Goal: Task Accomplishment & Management: Manage account settings

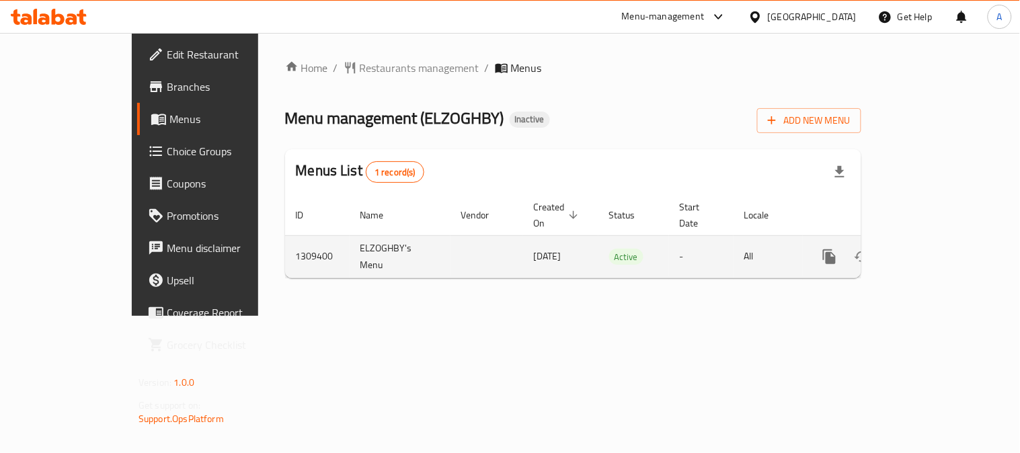
click at [943, 241] on link "enhanced table" at bounding box center [927, 257] width 32 height 32
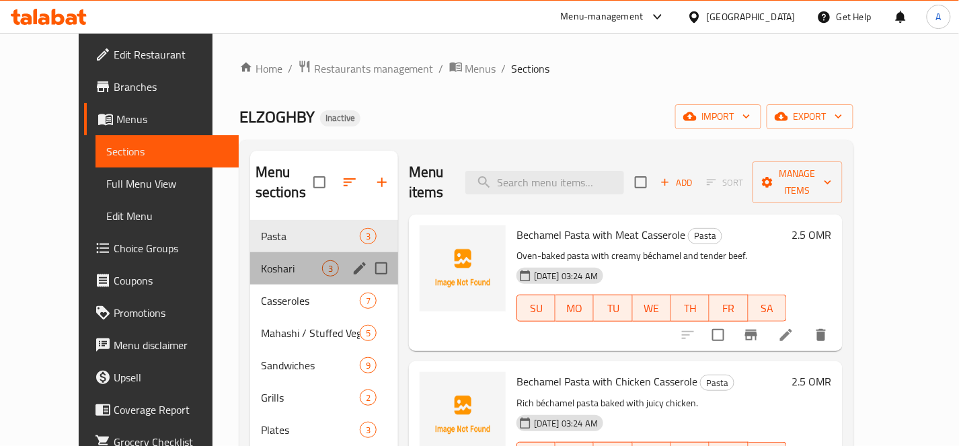
click at [274, 257] on div "Koshari 3" at bounding box center [324, 268] width 148 height 32
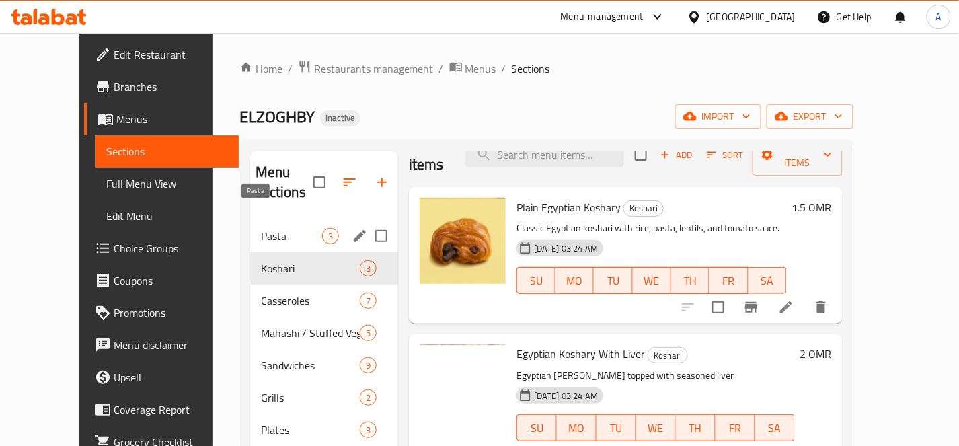
click at [261, 228] on span "Pasta" at bounding box center [291, 236] width 61 height 16
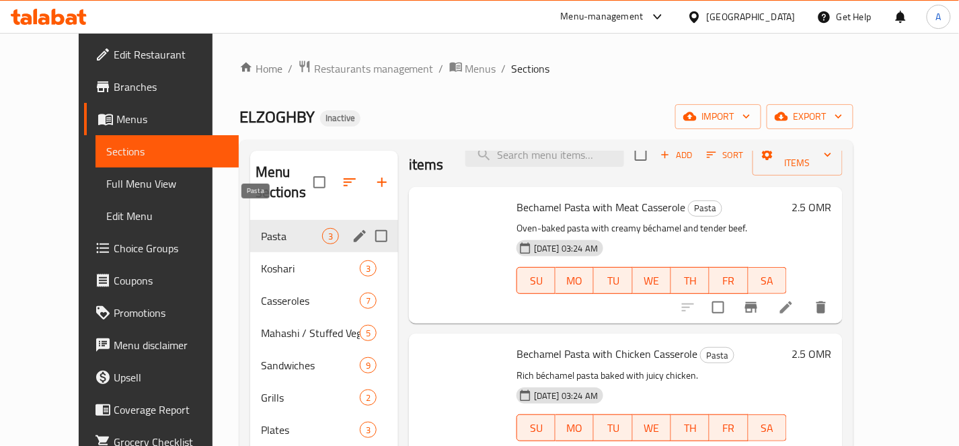
scroll to position [8, 0]
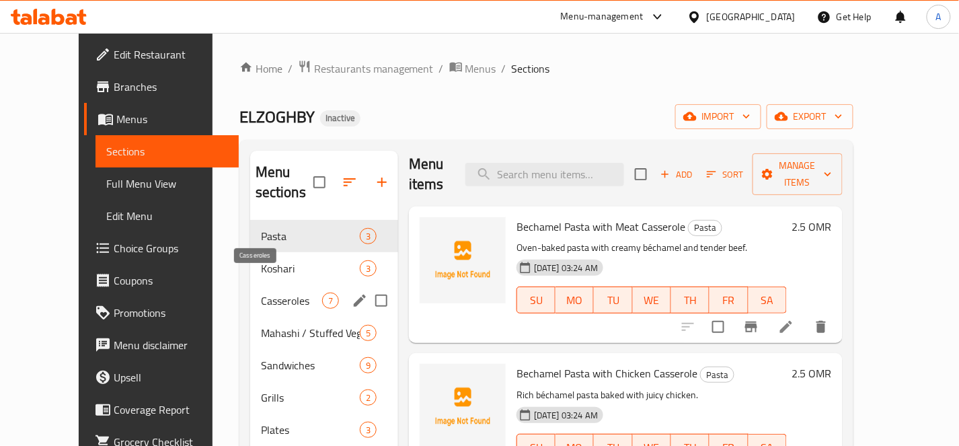
click at [261, 293] on span "Casseroles" at bounding box center [291, 301] width 61 height 16
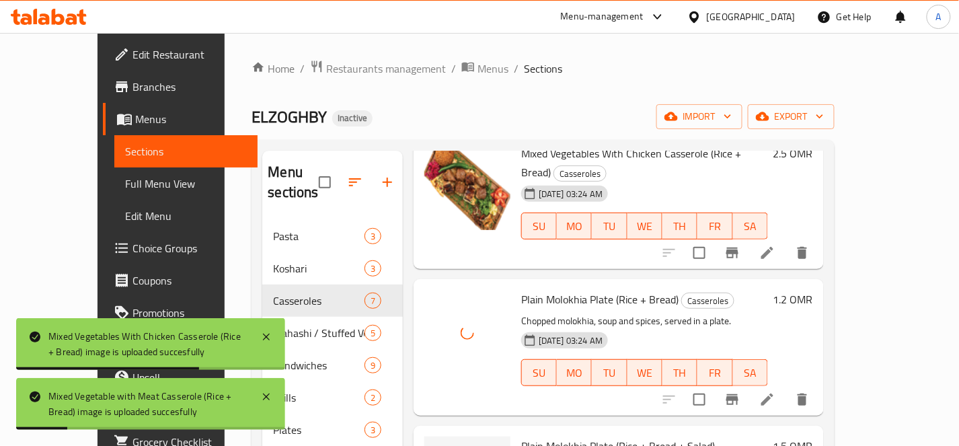
scroll to position [500, 0]
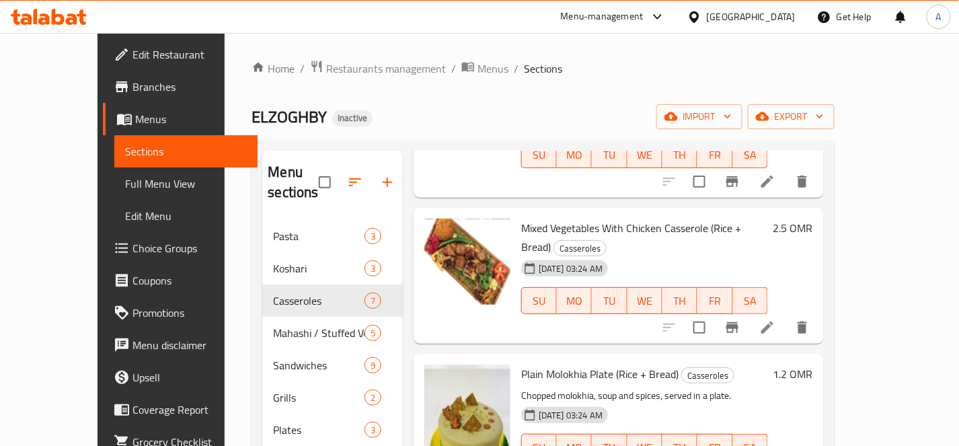
click at [548, 364] on span "Plain Molokhia Plate (Rice + Bread)" at bounding box center [599, 374] width 157 height 20
copy h6 "Plain Molokhia Plate (Rice + Bread)"
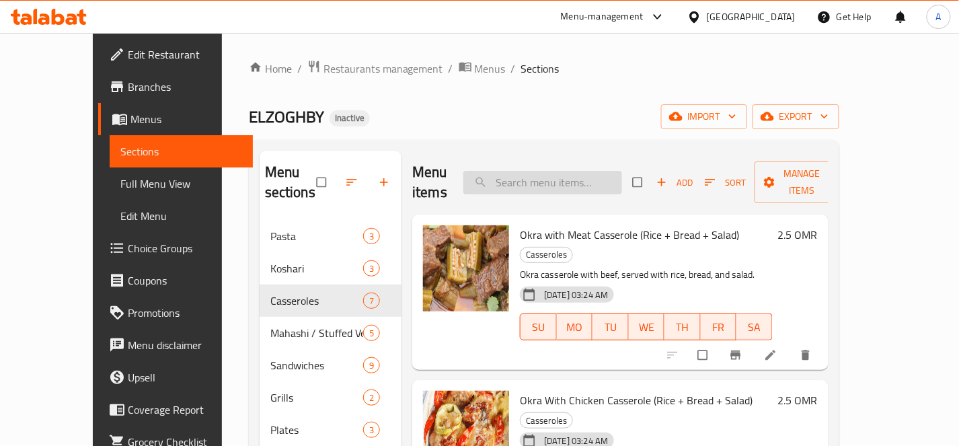
paste input "Plain Molokhia Plate (Rice + Bread)"
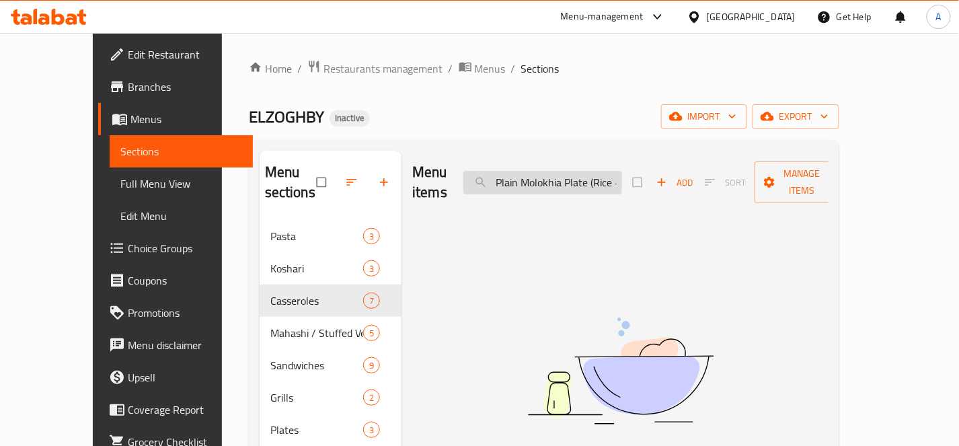
drag, startPoint x: 534, startPoint y: 172, endPoint x: 496, endPoint y: 176, distance: 38.6
click at [496, 176] on input "Plain Molokhia Plate (Rice + Bread)" at bounding box center [542, 183] width 159 height 24
click at [528, 173] on input "Plain Molokhia Plate (Rice + Bread)" at bounding box center [542, 183] width 159 height 24
click at [527, 171] on input "Plain Molokhia Plate (Rice + Bread)" at bounding box center [542, 183] width 159 height 24
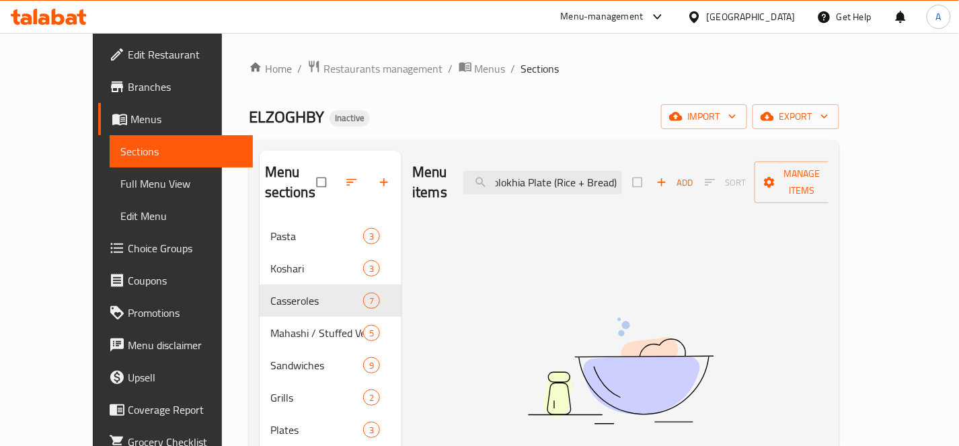
drag, startPoint x: 621, startPoint y: 173, endPoint x: 713, endPoint y: 177, distance: 92.2
click at [713, 177] on div "Menu items Plain Molokhia Plate (Rice + Bread) Add Sort Manage items" at bounding box center [620, 183] width 416 height 64
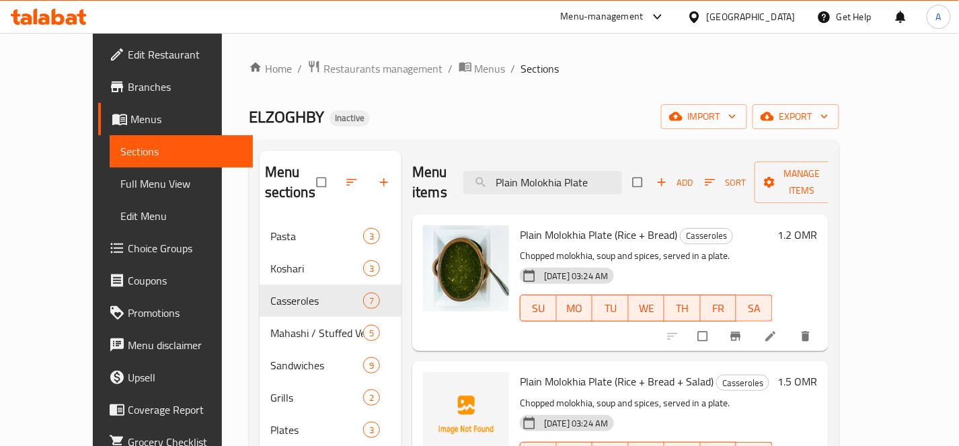
type input "Plain Molokhia Plate"
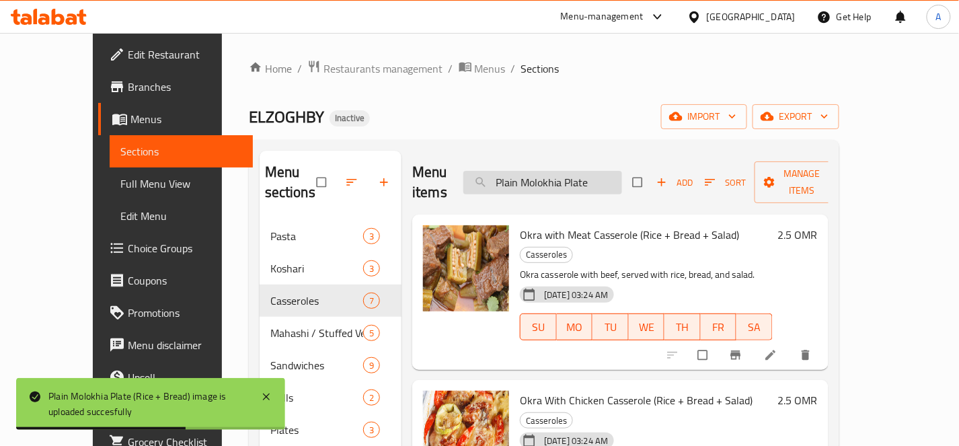
click at [617, 171] on input "Plain Molokhia Plate" at bounding box center [542, 183] width 159 height 24
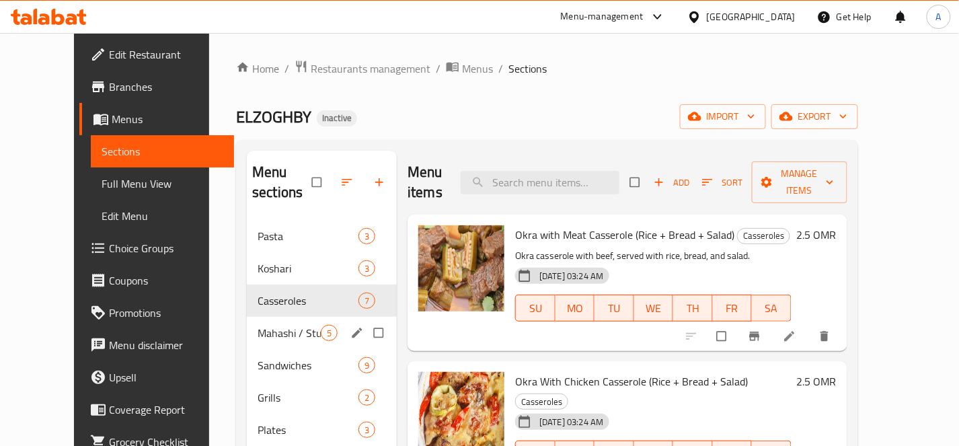
click at [274, 324] on div "Mahashi / Stuffed Vegetables 5" at bounding box center [322, 333] width 150 height 32
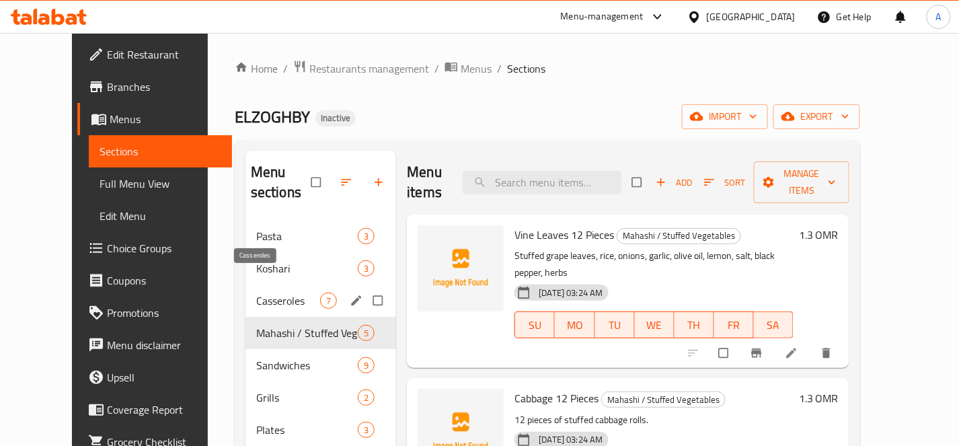
click at [256, 293] on span "Casseroles" at bounding box center [288, 301] width 64 height 16
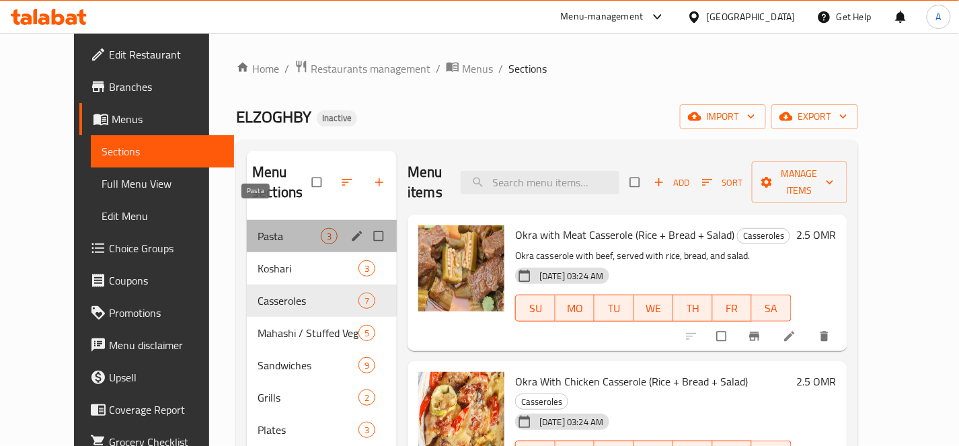
click at [300, 228] on span "Pasta" at bounding box center [289, 236] width 63 height 16
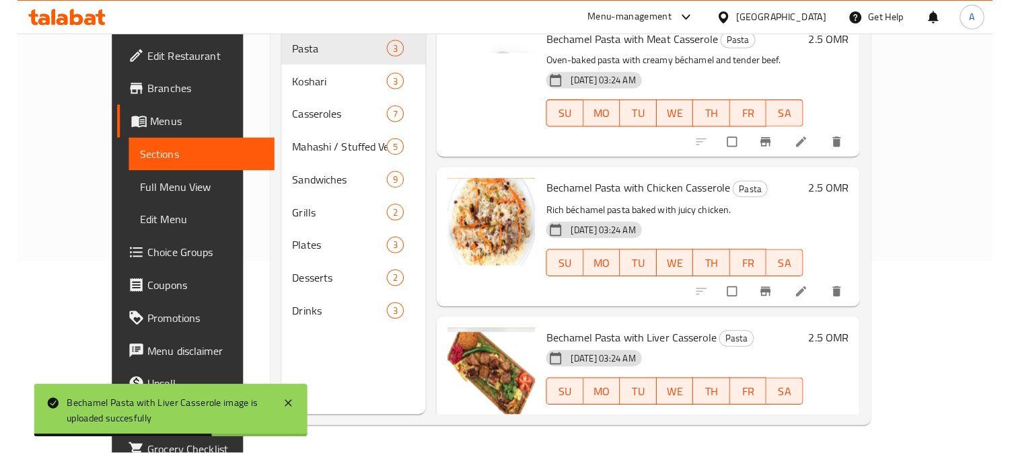
scroll to position [1, 0]
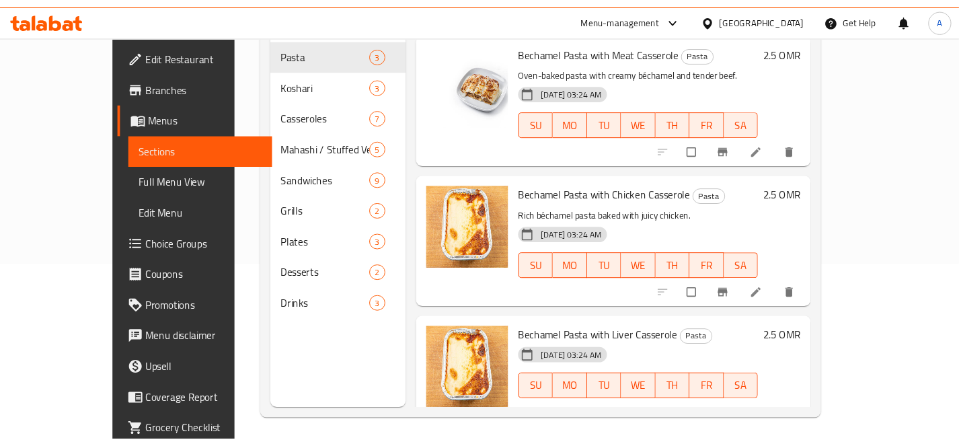
scroll to position [188, 0]
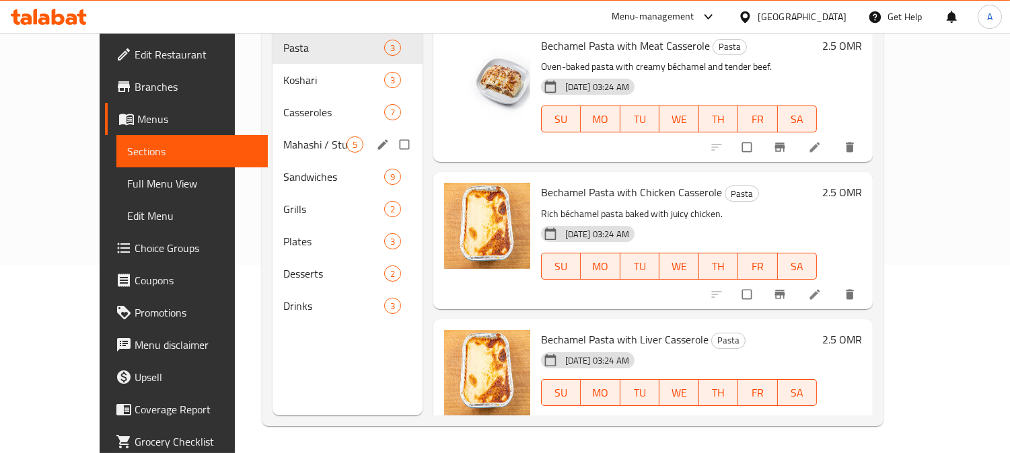
click at [272, 133] on div "Mahashi / Stuffed Vegetables 5" at bounding box center [347, 144] width 150 height 32
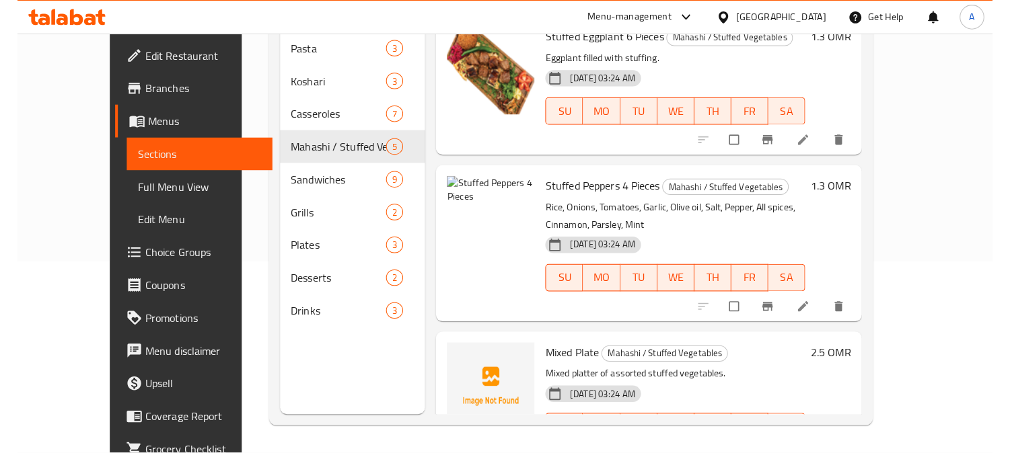
scroll to position [314, 0]
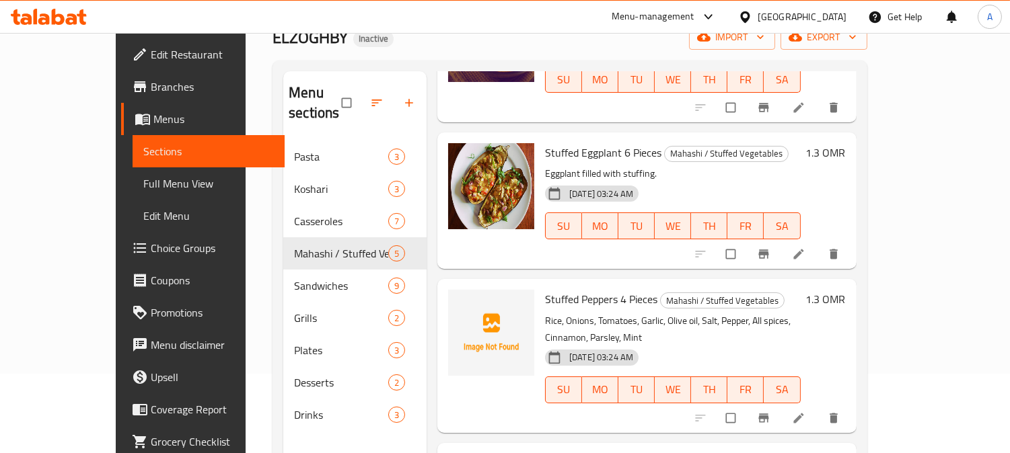
scroll to position [188, 0]
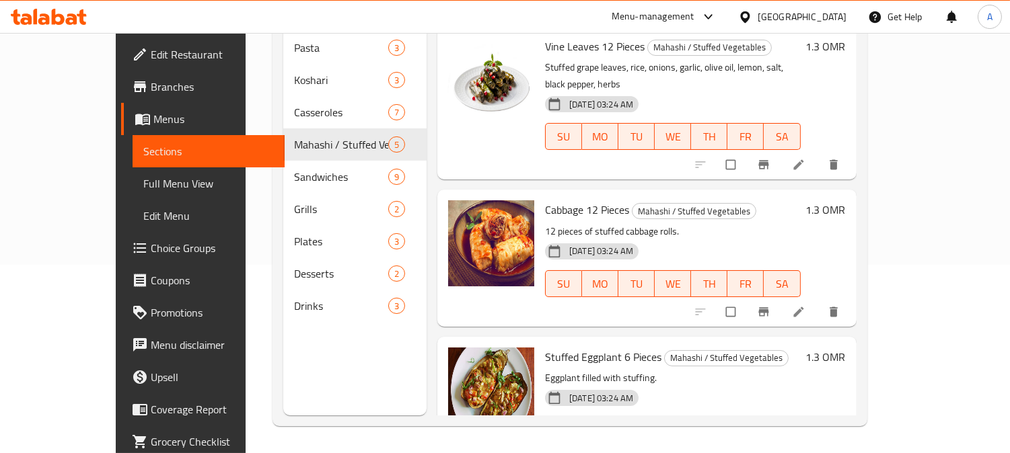
scroll to position [313, 0]
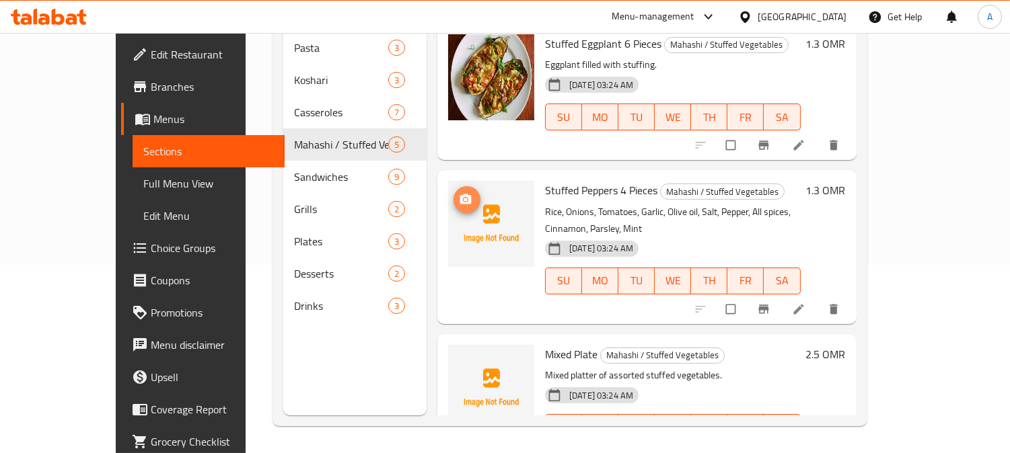
drag, startPoint x: 455, startPoint y: 182, endPoint x: 441, endPoint y: 166, distance: 20.5
click at [460, 194] on icon "upload picture" at bounding box center [465, 199] width 11 height 10
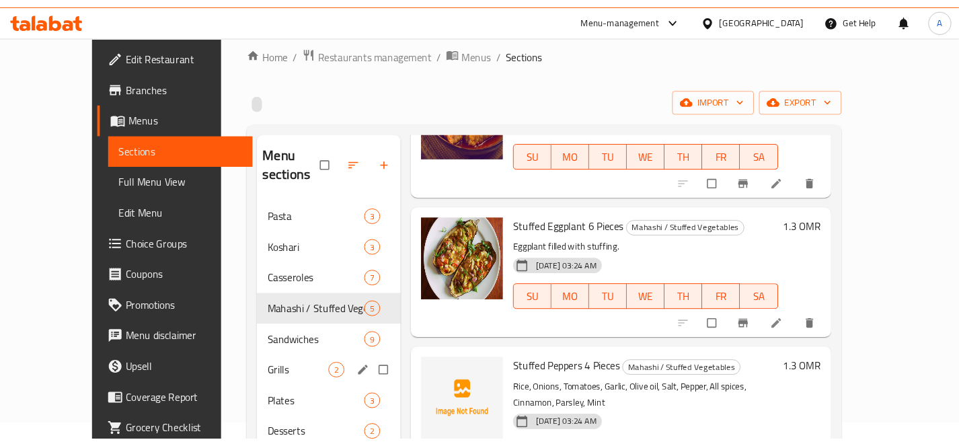
scroll to position [149, 0]
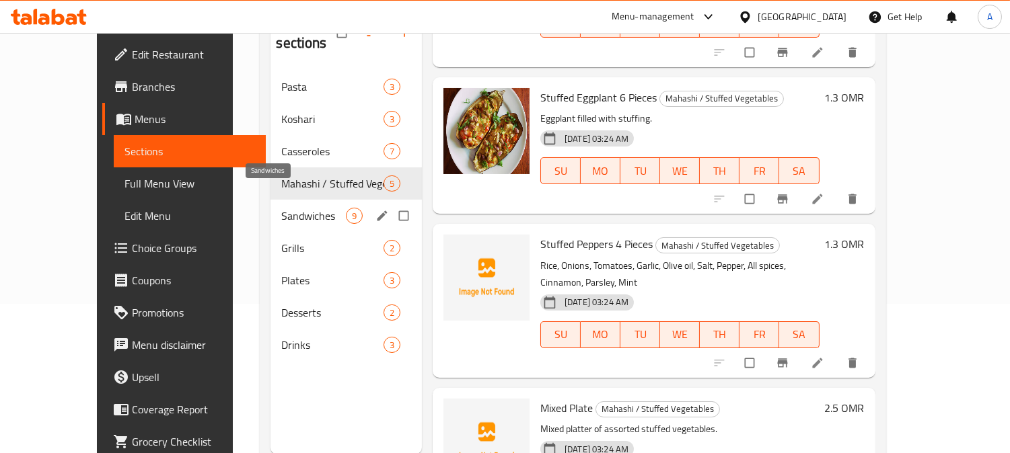
click at [310, 208] on span "Sandwiches" at bounding box center [313, 216] width 64 height 16
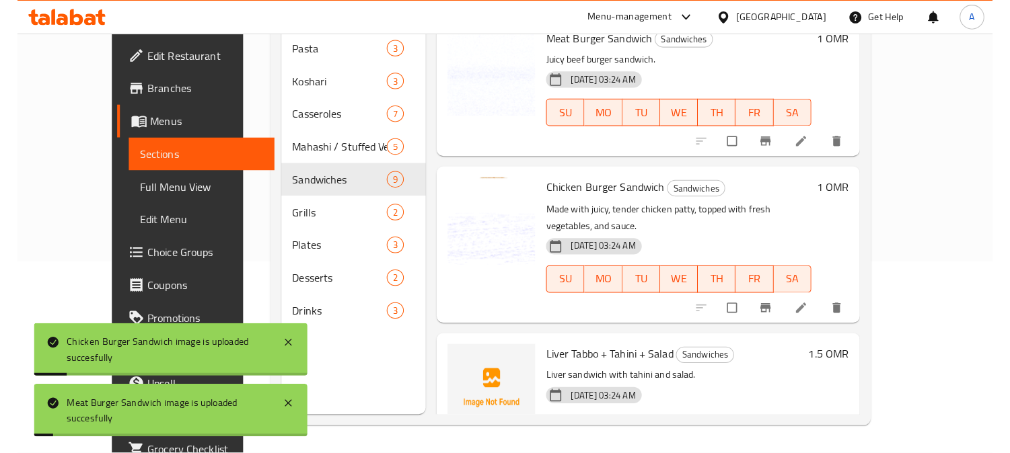
scroll to position [902, 0]
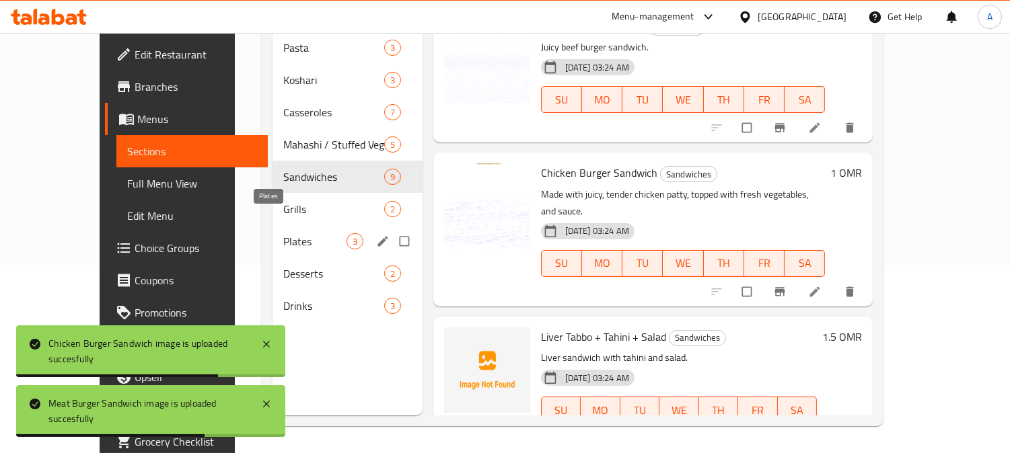
click at [283, 233] on span "Plates" at bounding box center [314, 241] width 63 height 16
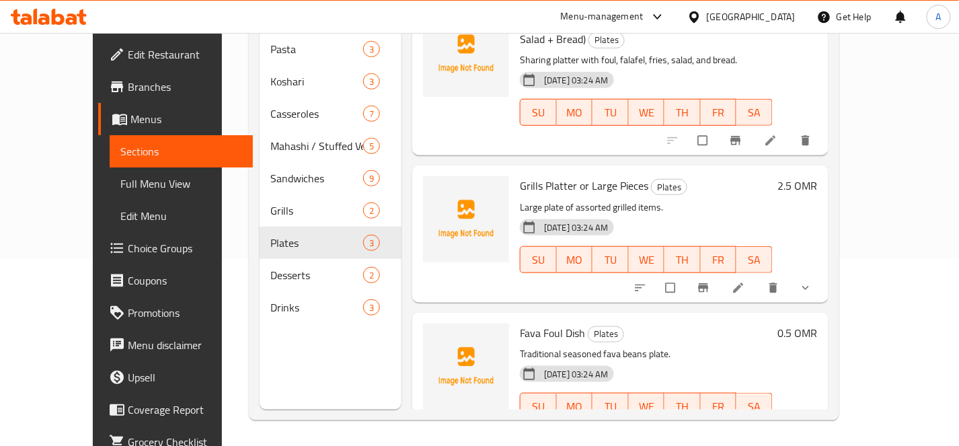
scroll to position [188, 0]
click at [773, 175] on h6 "Grills Platter or Large Pieces Plates" at bounding box center [646, 184] width 253 height 19
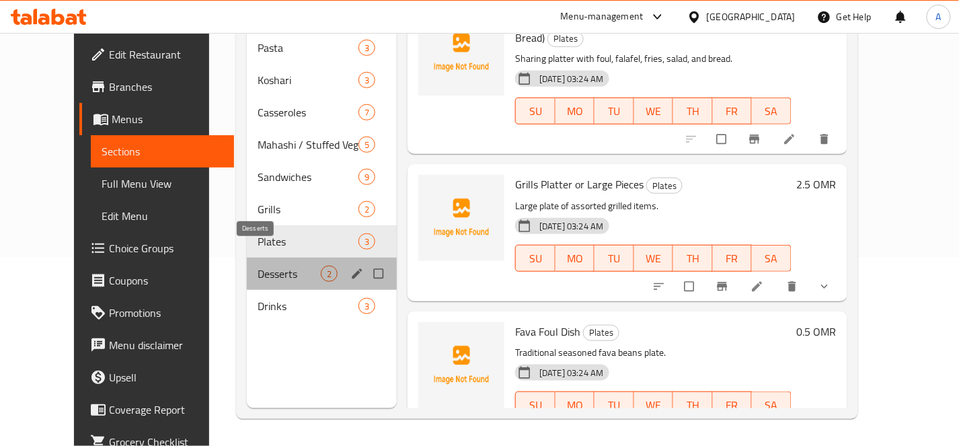
click at [258, 266] on span "Desserts" at bounding box center [289, 274] width 63 height 16
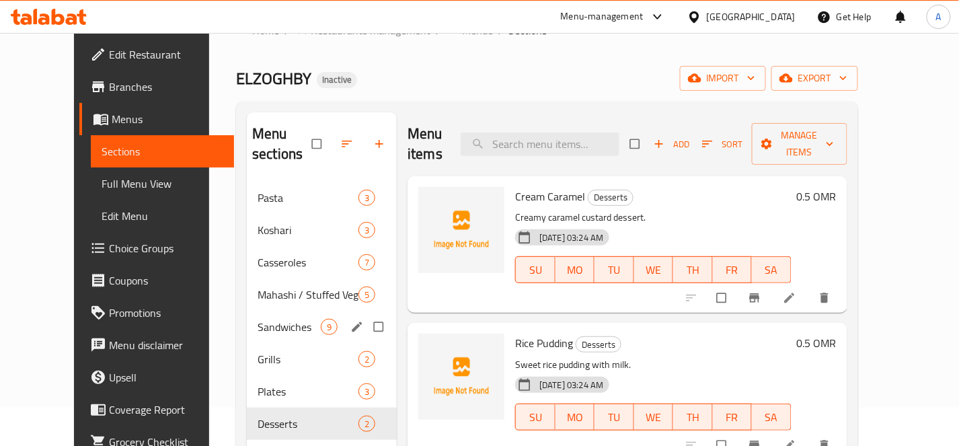
scroll to position [188, 0]
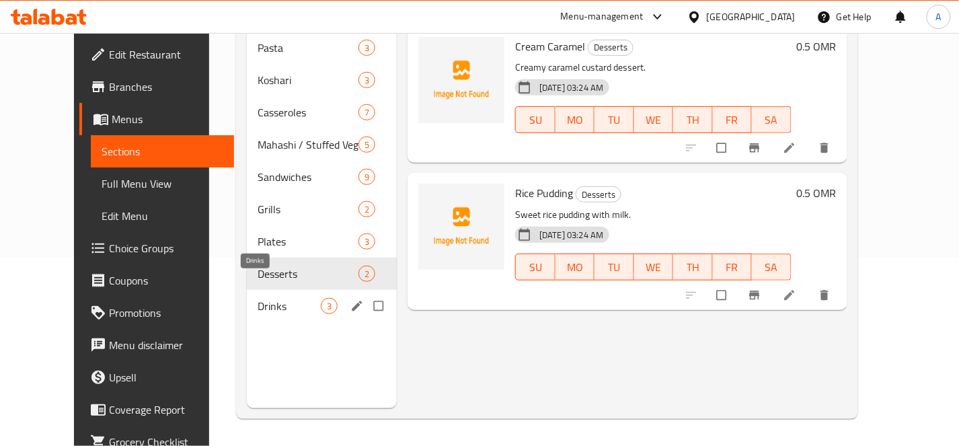
click at [247, 295] on div "Drinks 3" at bounding box center [322, 306] width 150 height 32
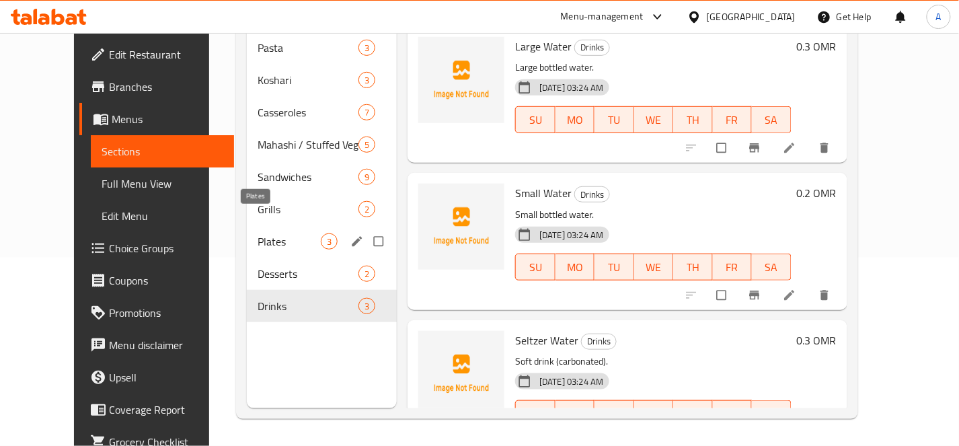
click at [258, 233] on span "Plates" at bounding box center [289, 241] width 63 height 16
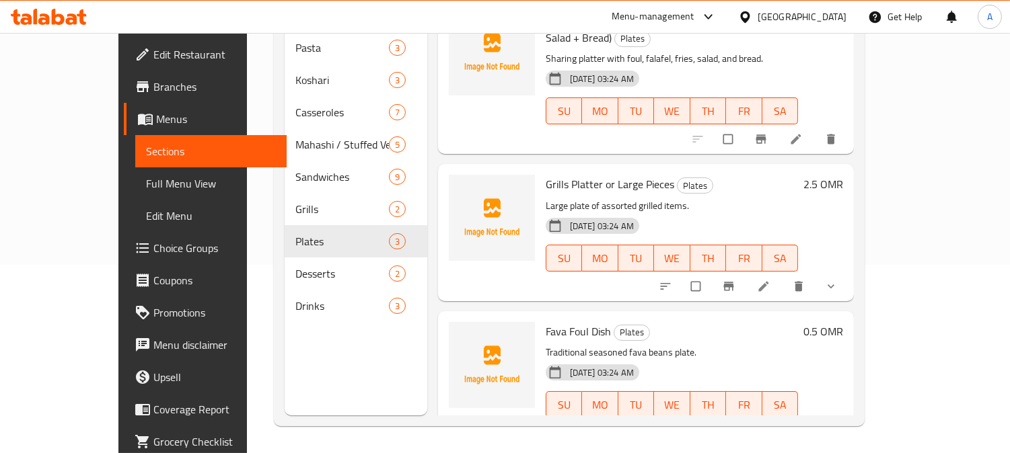
scroll to position [20, 0]
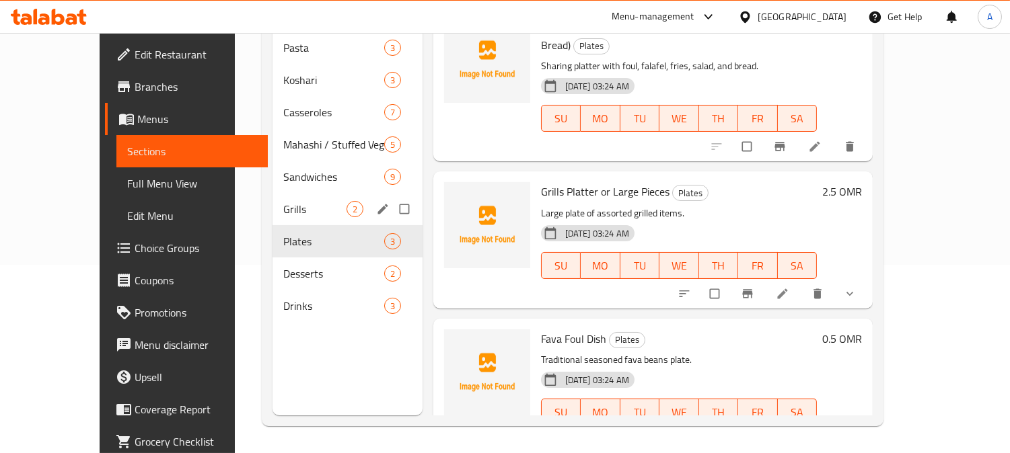
click at [274, 197] on div "Grills 2" at bounding box center [347, 209] width 150 height 32
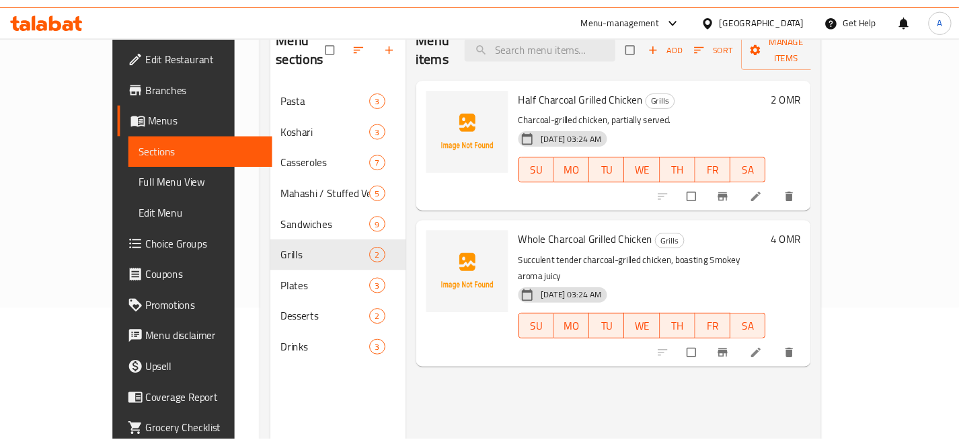
scroll to position [38, 0]
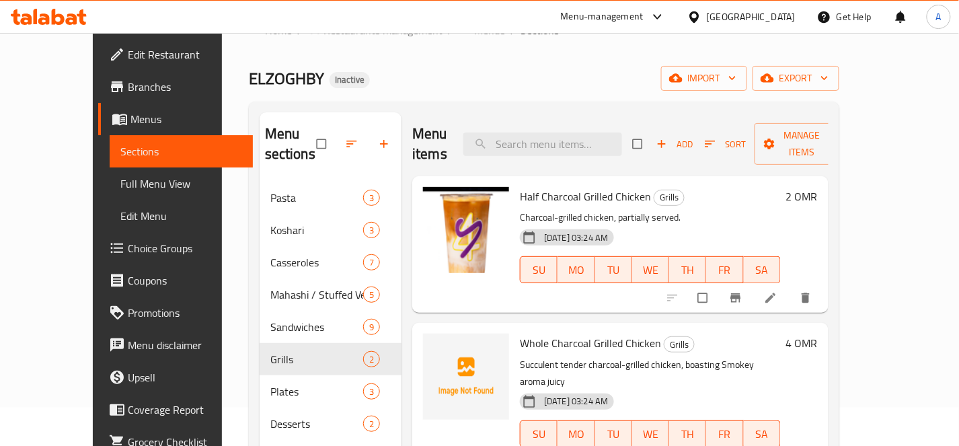
click at [545, 69] on div "ELZOGHBY Inactive import export" at bounding box center [544, 78] width 591 height 25
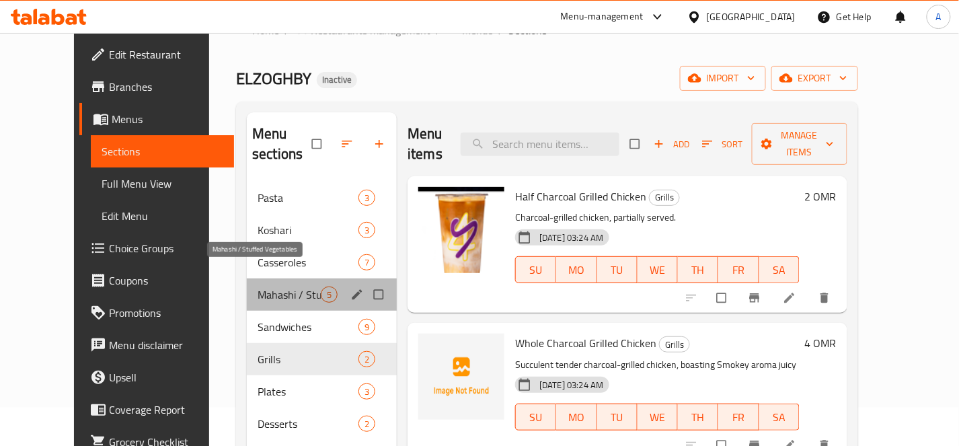
click at [266, 287] on span "Mahashi / Stuffed Vegetables" at bounding box center [289, 295] width 63 height 16
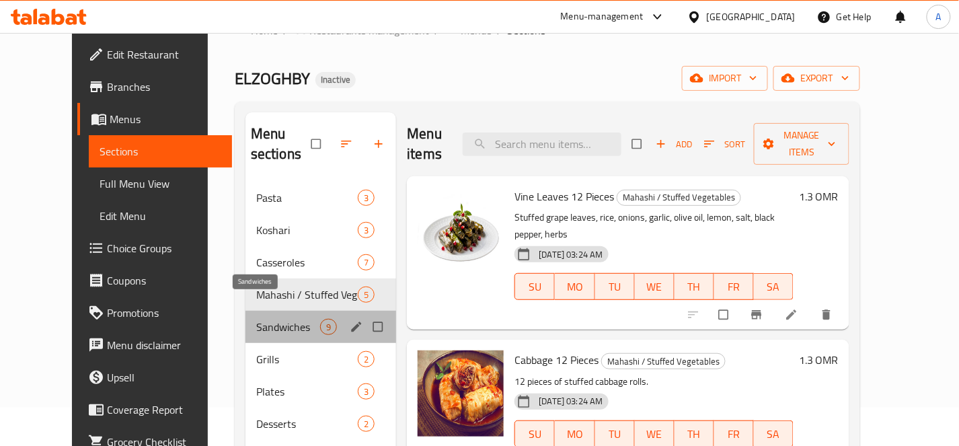
click at [256, 319] on span "Sandwiches" at bounding box center [288, 327] width 64 height 16
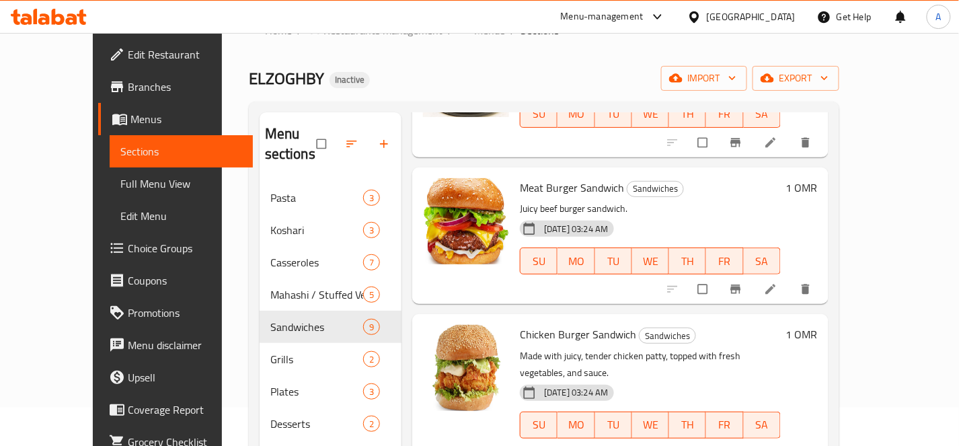
scroll to position [188, 0]
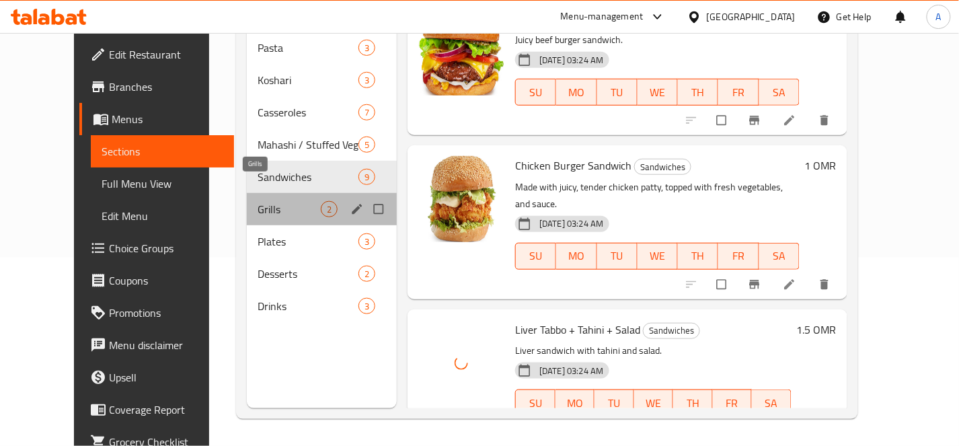
click at [258, 201] on span "Grills" at bounding box center [289, 209] width 63 height 16
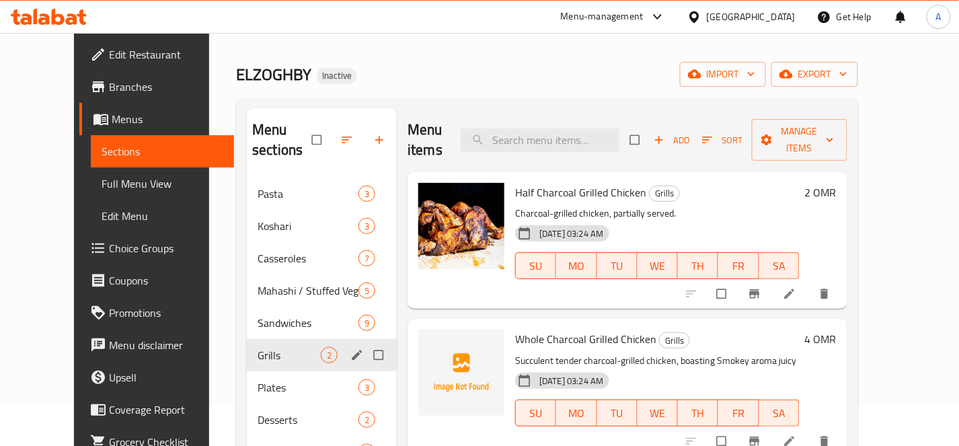
scroll to position [188, 0]
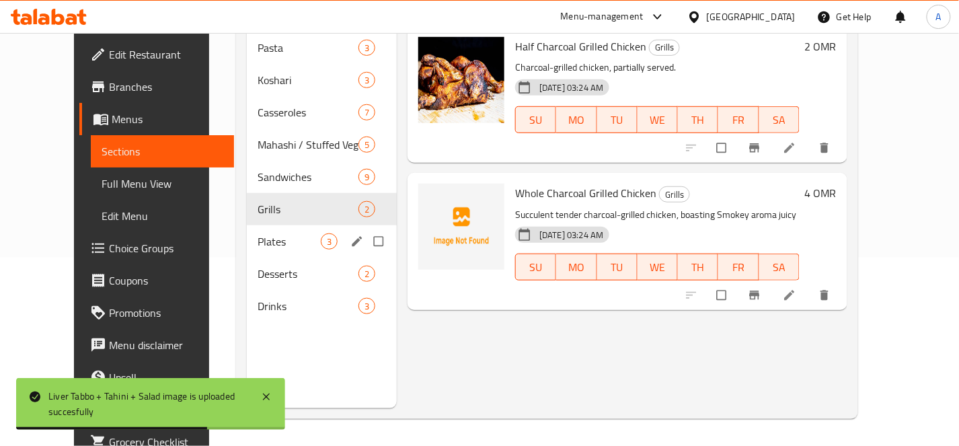
click at [264, 229] on div "Plates 3" at bounding box center [322, 241] width 150 height 32
